Goal: Task Accomplishment & Management: Manage account settings

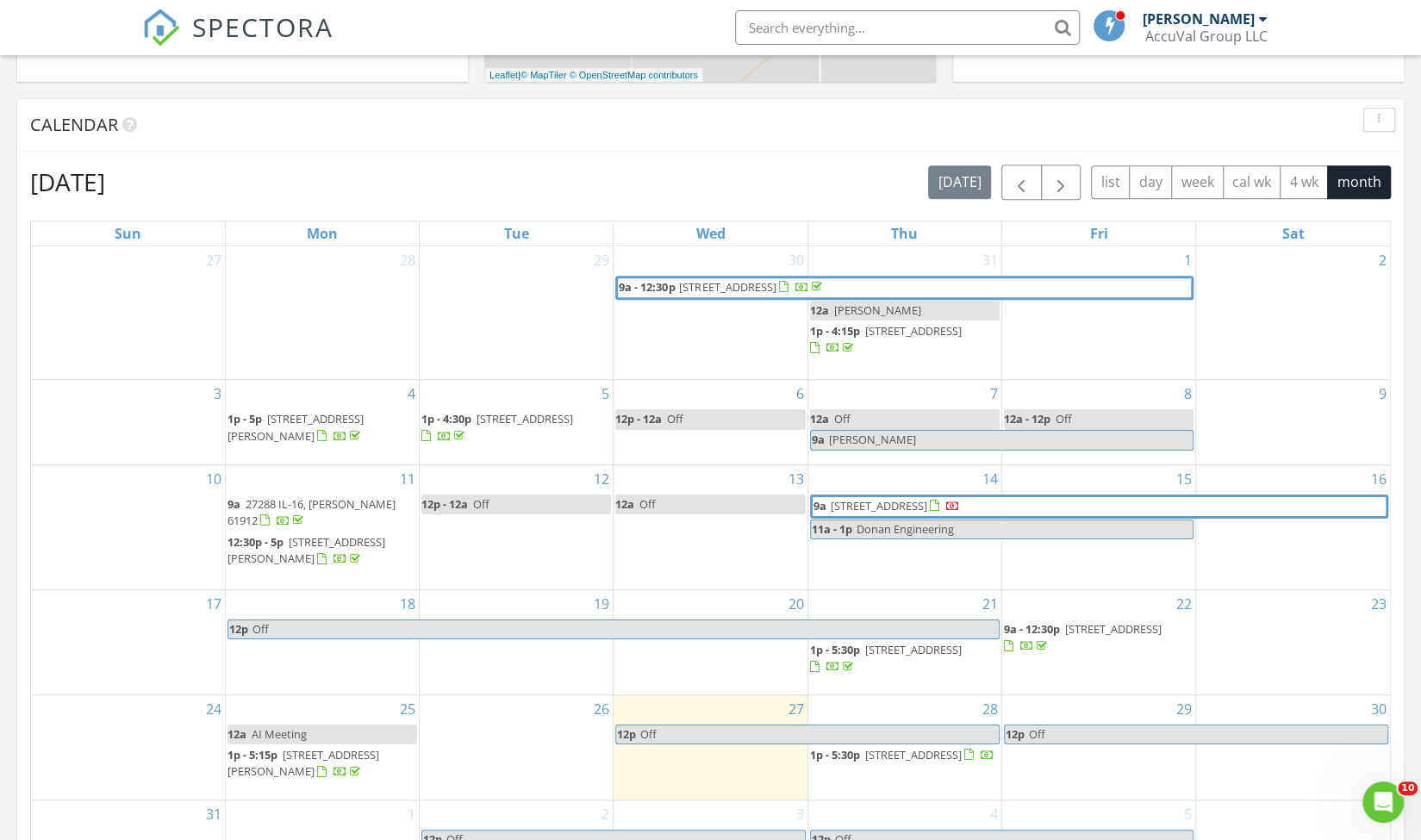
scroll to position [658, 0]
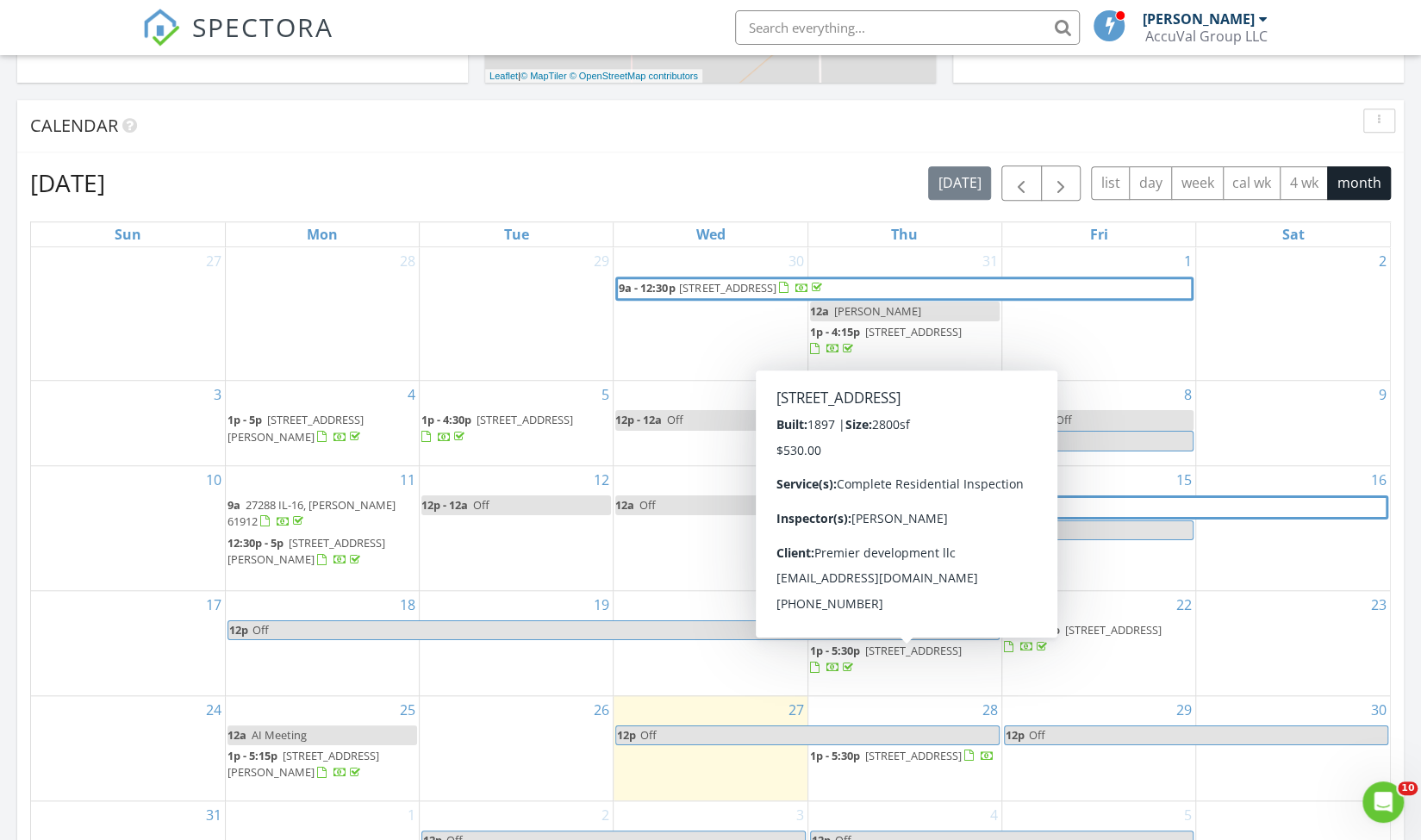
click at [943, 653] on span "302 Wood St, Greenup 62428" at bounding box center [913, 651] width 96 height 16
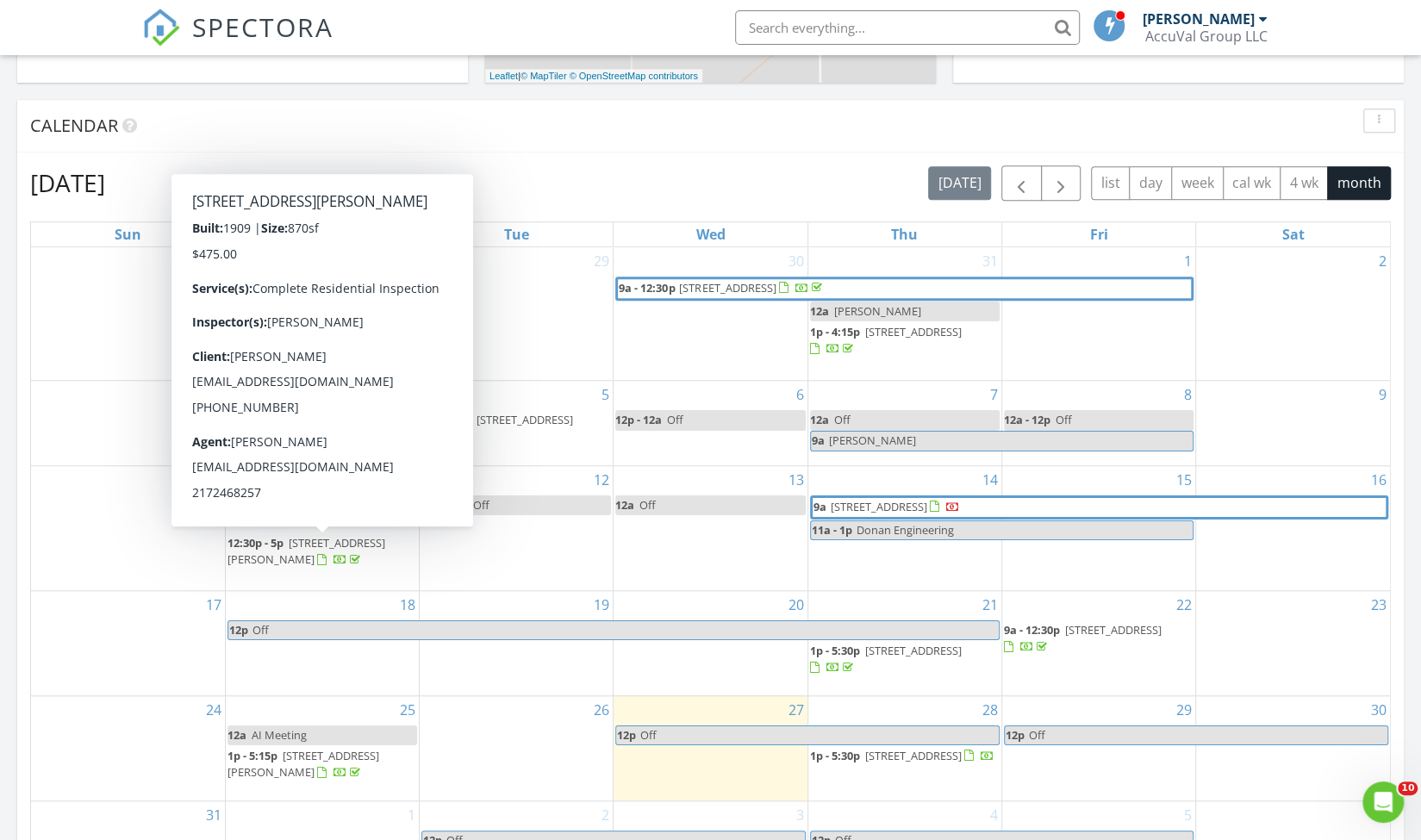
click at [284, 551] on span "12:30p - 5p" at bounding box center [255, 543] width 56 height 16
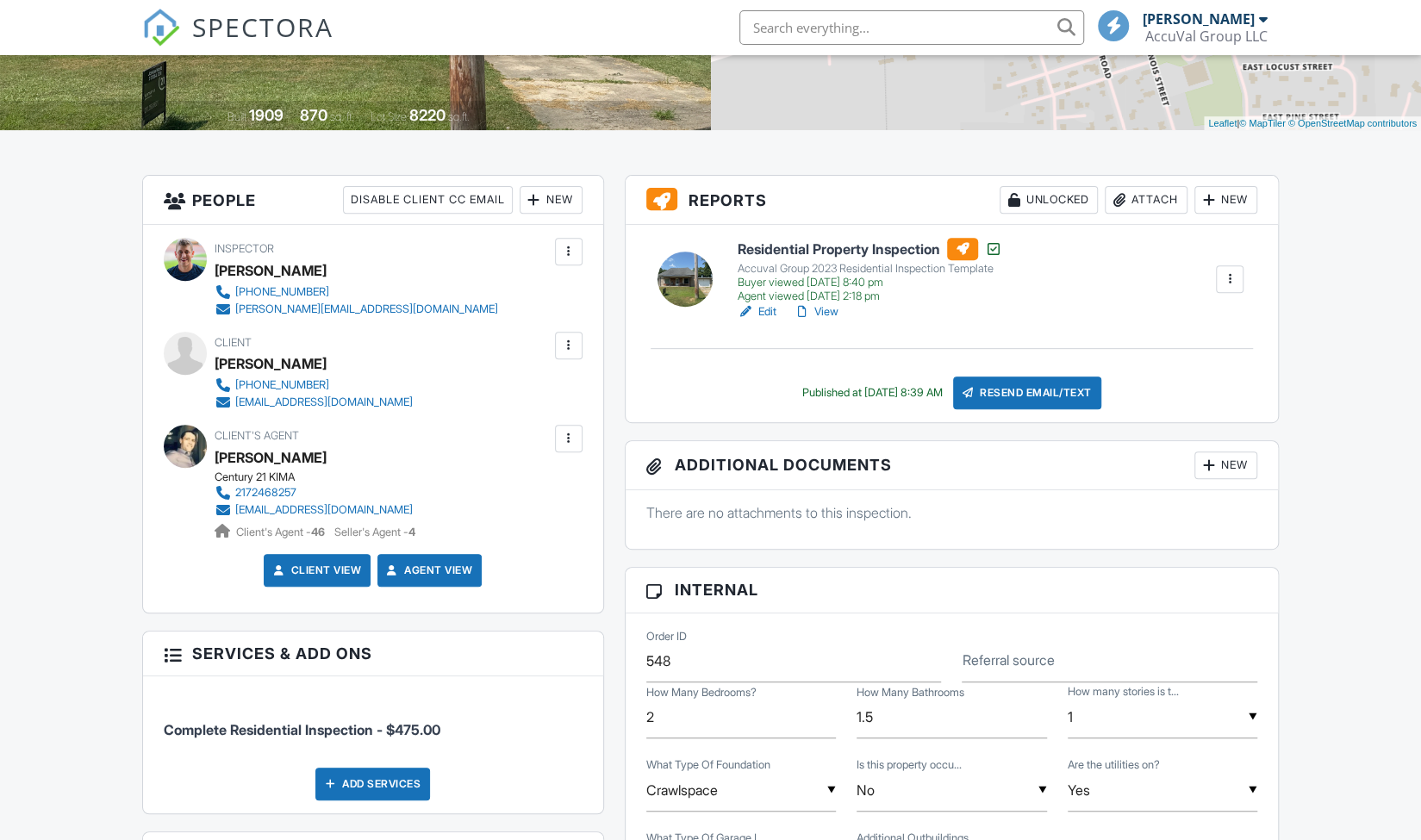
scroll to position [331, 0]
click at [769, 310] on link "Edit" at bounding box center [757, 311] width 39 height 17
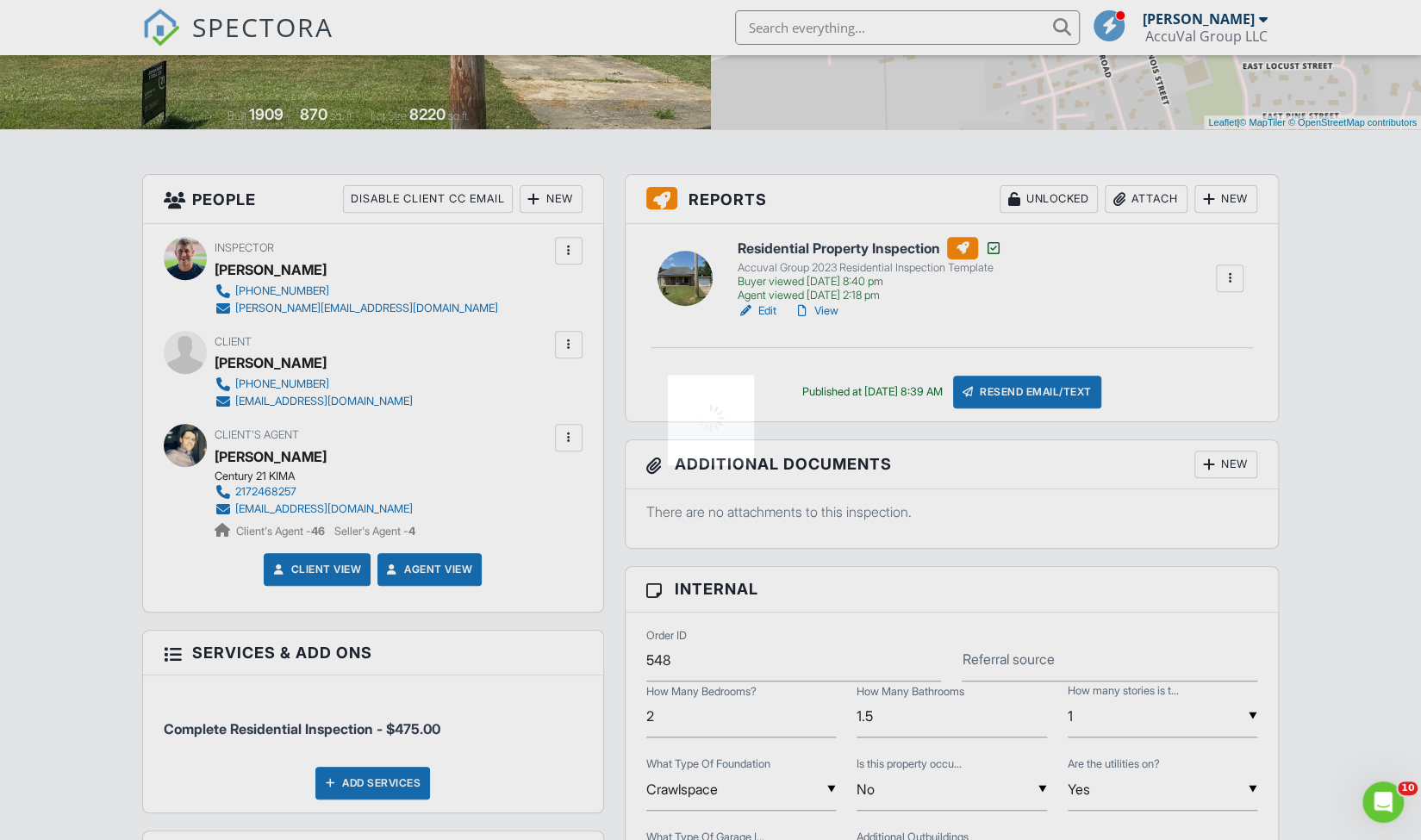
scroll to position [0, 0]
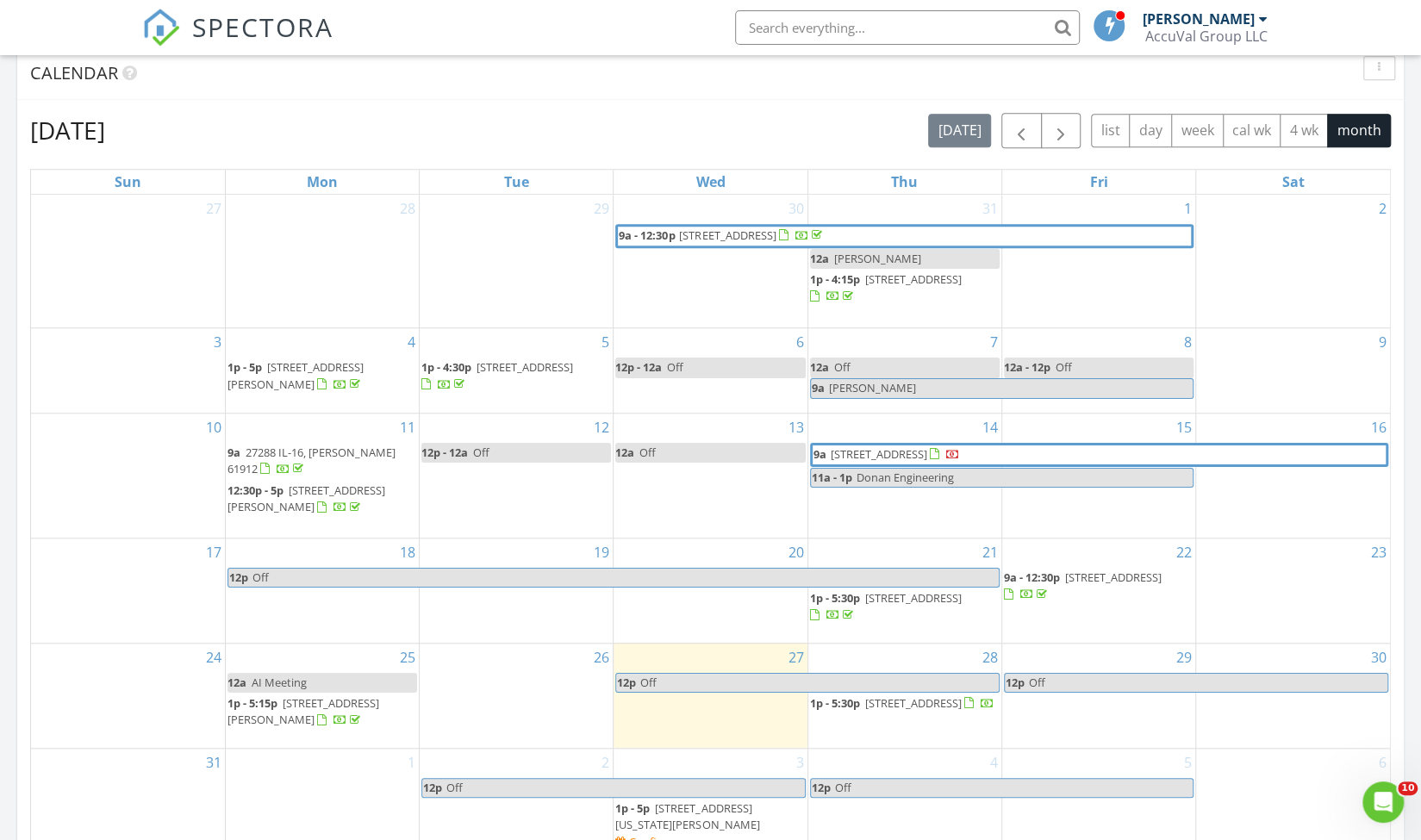
scroll to position [712, 0]
click at [456, 364] on span "1p - 4:30p" at bounding box center [446, 366] width 50 height 16
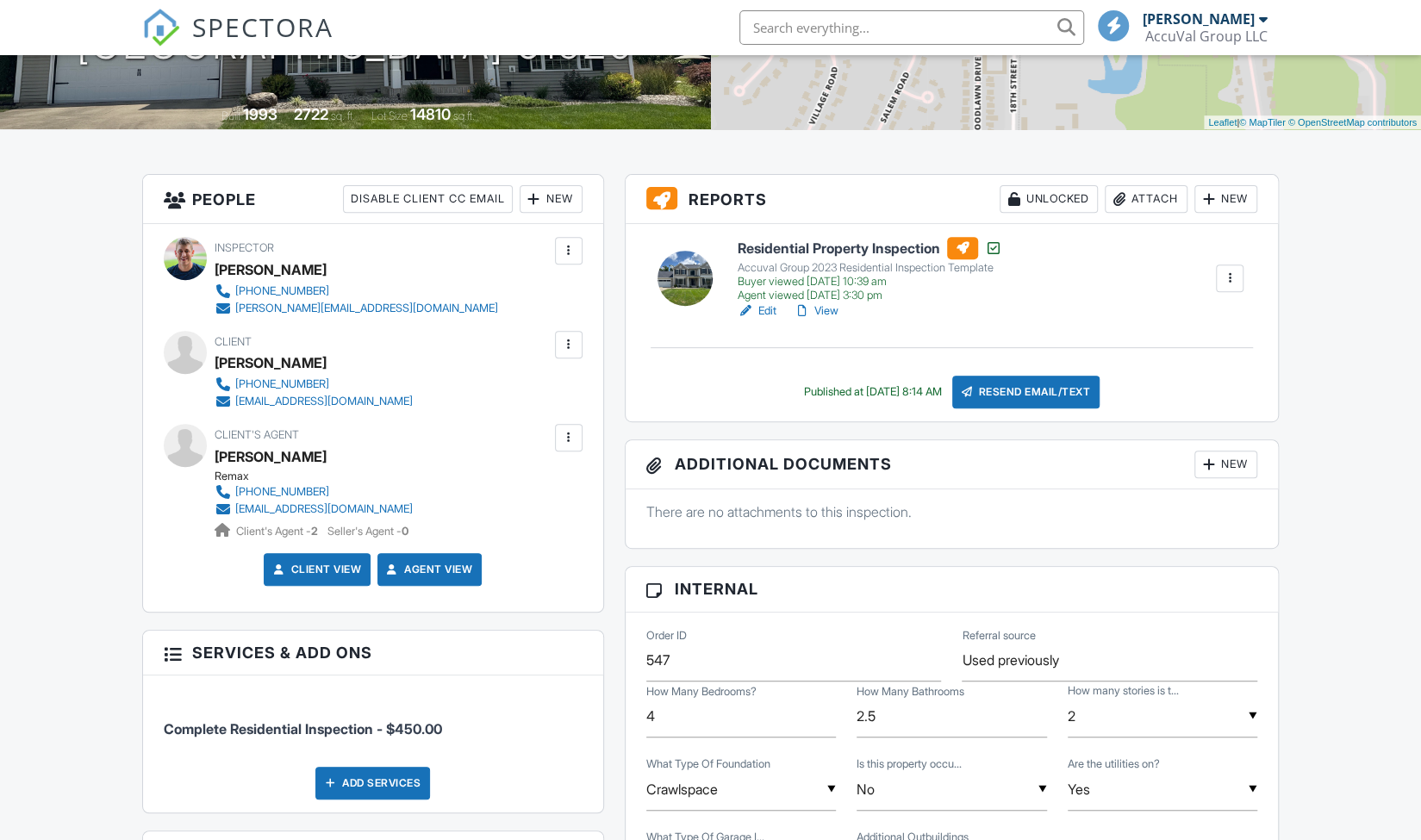
scroll to position [331, 0]
click at [767, 309] on link "Edit" at bounding box center [757, 311] width 39 height 17
